Goal: Navigation & Orientation: Find specific page/section

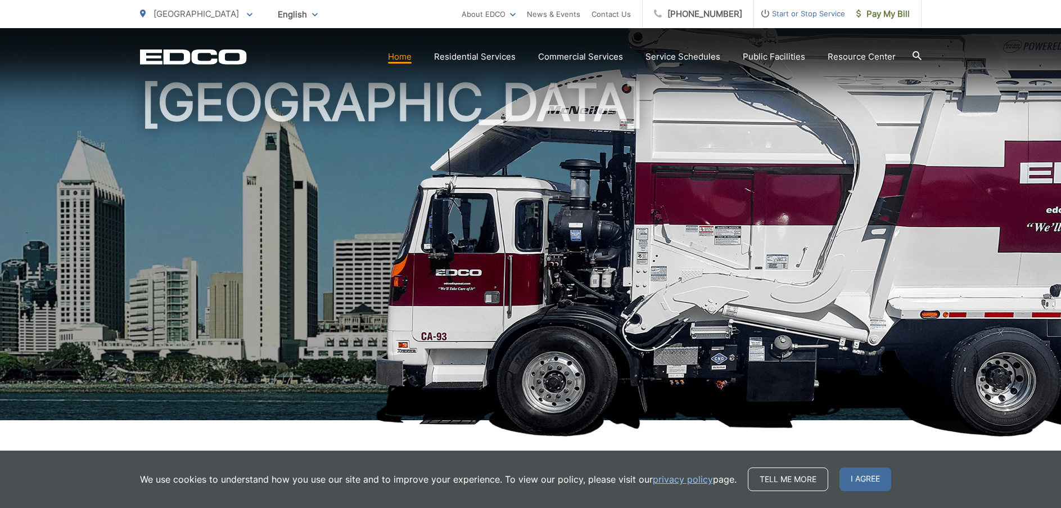
scroll to position [62, 0]
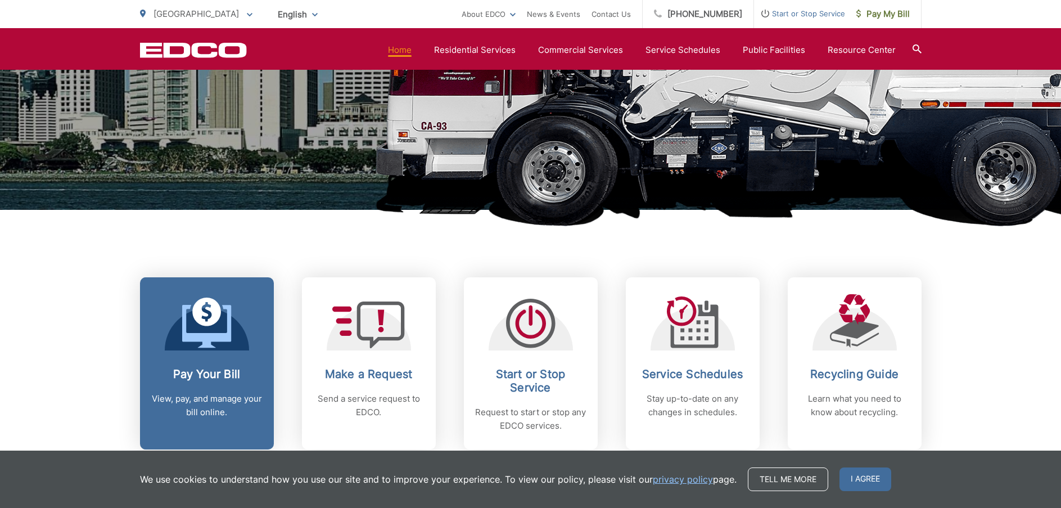
scroll to position [282, 0]
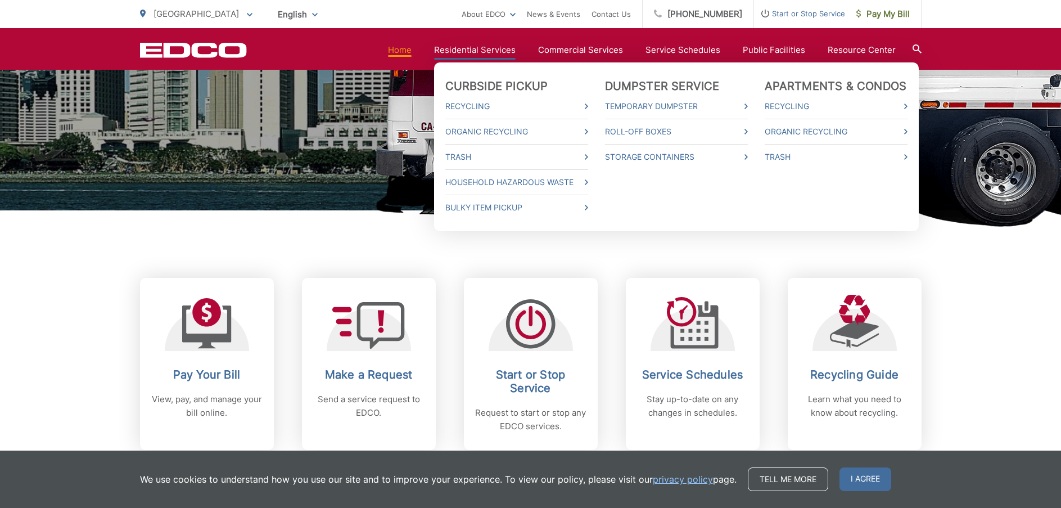
click at [469, 55] on link "Residential Services" at bounding box center [475, 49] width 82 height 13
